Goal: Task Accomplishment & Management: Manage account settings

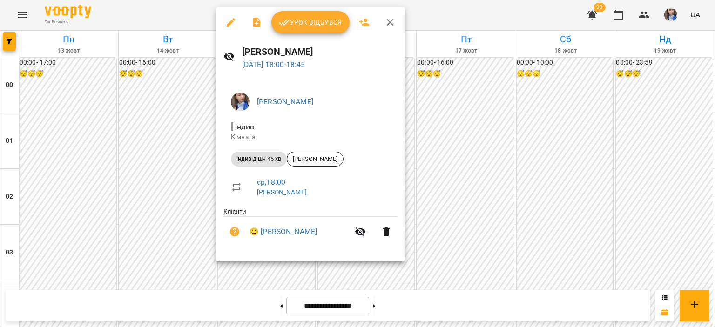
scroll to position [931, 0]
click at [303, 24] on span "Урок відбувся" at bounding box center [310, 22] width 63 height 11
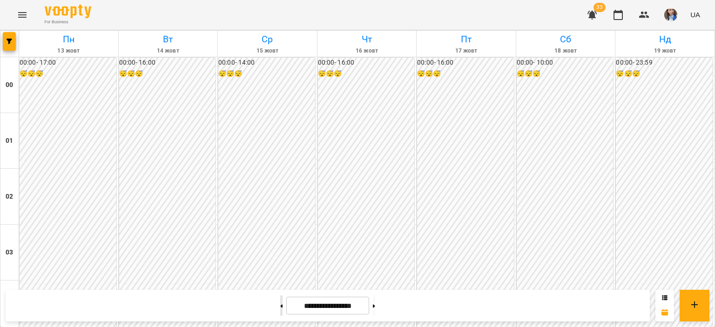
scroll to position [978, 0]
click at [375, 306] on button at bounding box center [374, 306] width 2 height 20
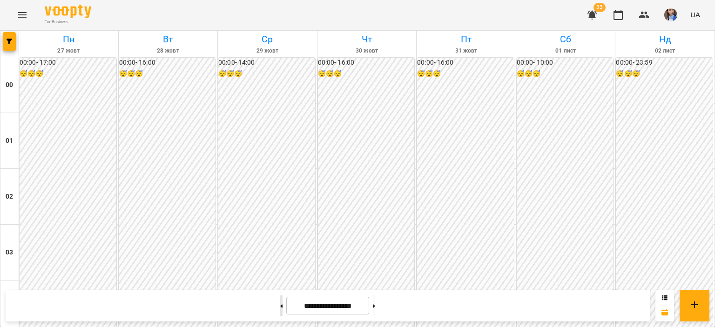
click at [281, 305] on icon at bounding box center [282, 305] width 2 height 3
click at [280, 310] on button at bounding box center [281, 306] width 2 height 20
type input "**********"
